Goal: Information Seeking & Learning: Stay updated

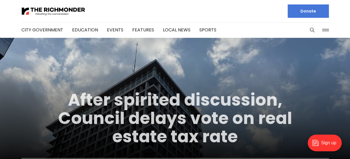
click at [187, 120] on link "After spirited discussion, Council delays vote on real estate tax rate" at bounding box center [175, 118] width 234 height 60
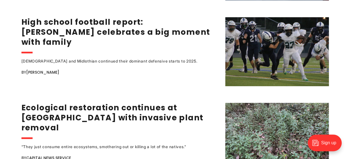
scroll to position [1037, 0]
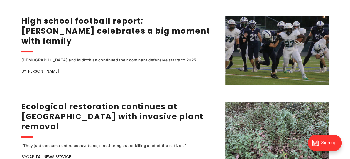
drag, startPoint x: 181, startPoint y: 61, endPoint x: 177, endPoint y: 41, distance: 20.4
click at [177, 57] on div "Benedictine and Midlothian continued their dominant defensive starts to 2025. B…" at bounding box center [119, 71] width 197 height 28
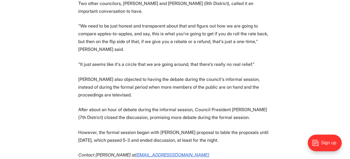
scroll to position [691, 0]
